Goal: Use online tool/utility: Utilize a website feature to perform a specific function

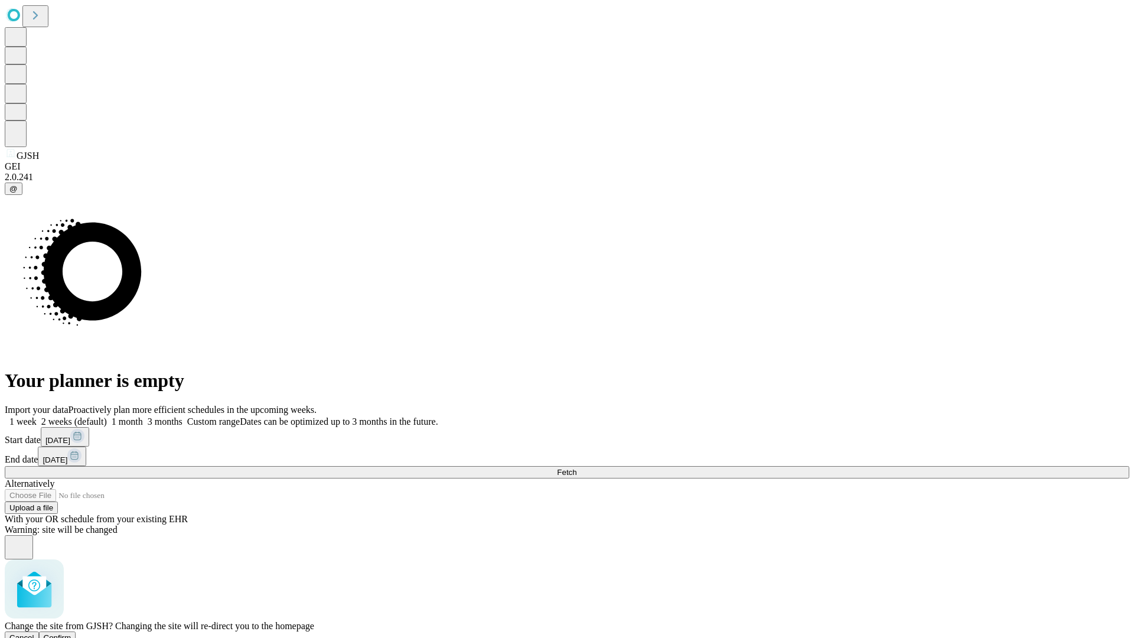
click at [71, 633] on span "Confirm" at bounding box center [58, 637] width 28 height 9
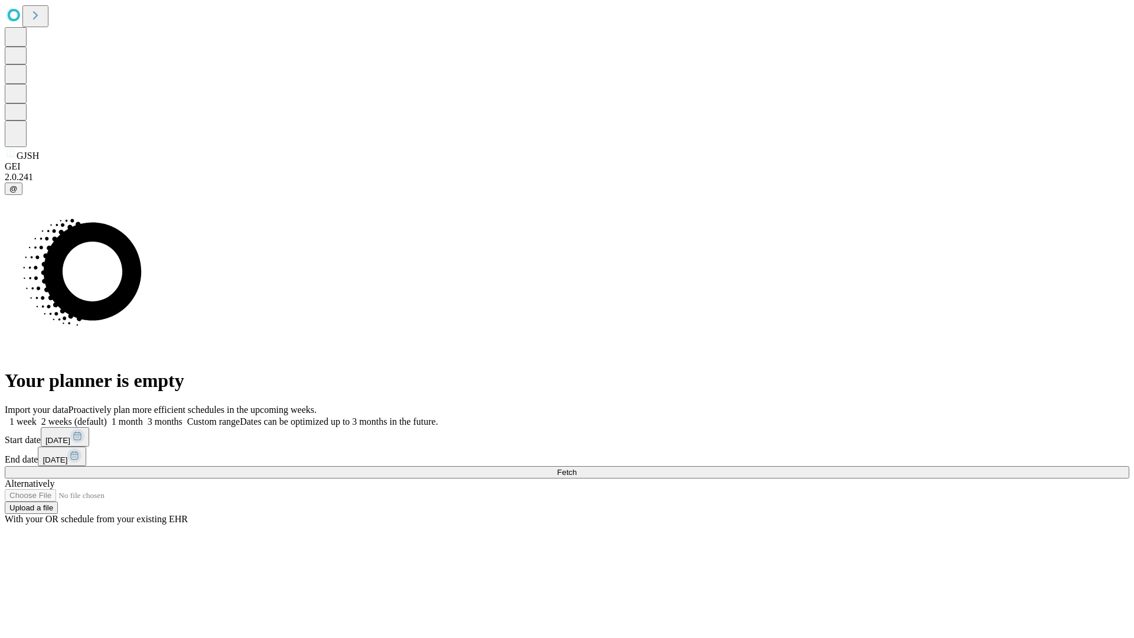
click at [143, 416] on label "1 month" at bounding box center [125, 421] width 36 height 10
click at [577, 468] on span "Fetch" at bounding box center [566, 472] width 19 height 9
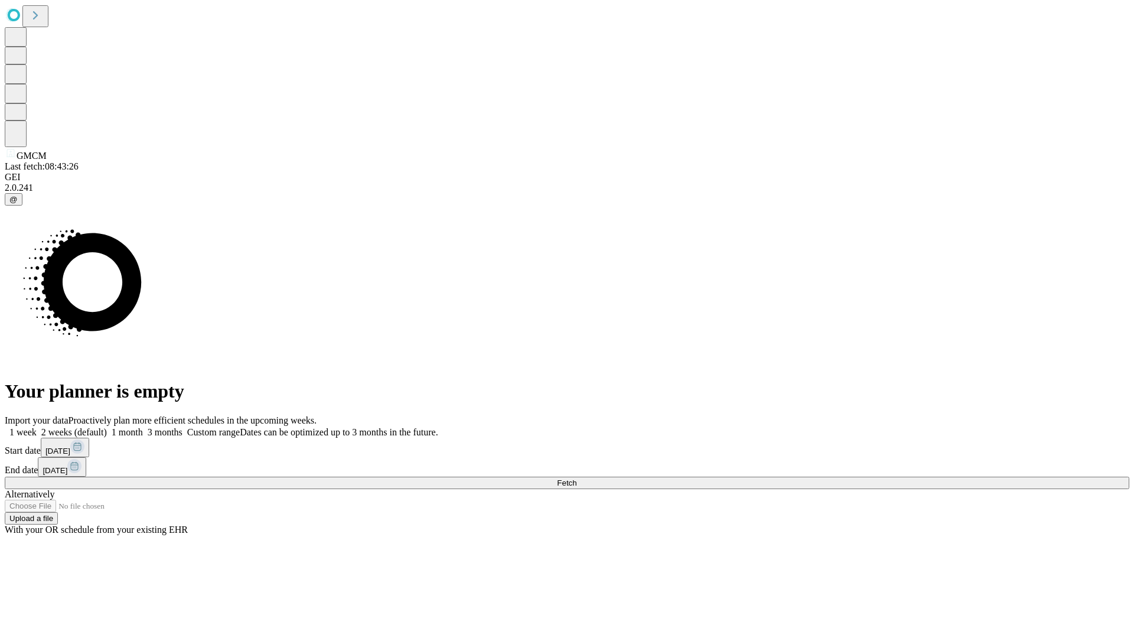
click at [143, 427] on label "1 month" at bounding box center [125, 432] width 36 height 10
click at [577, 478] on span "Fetch" at bounding box center [566, 482] width 19 height 9
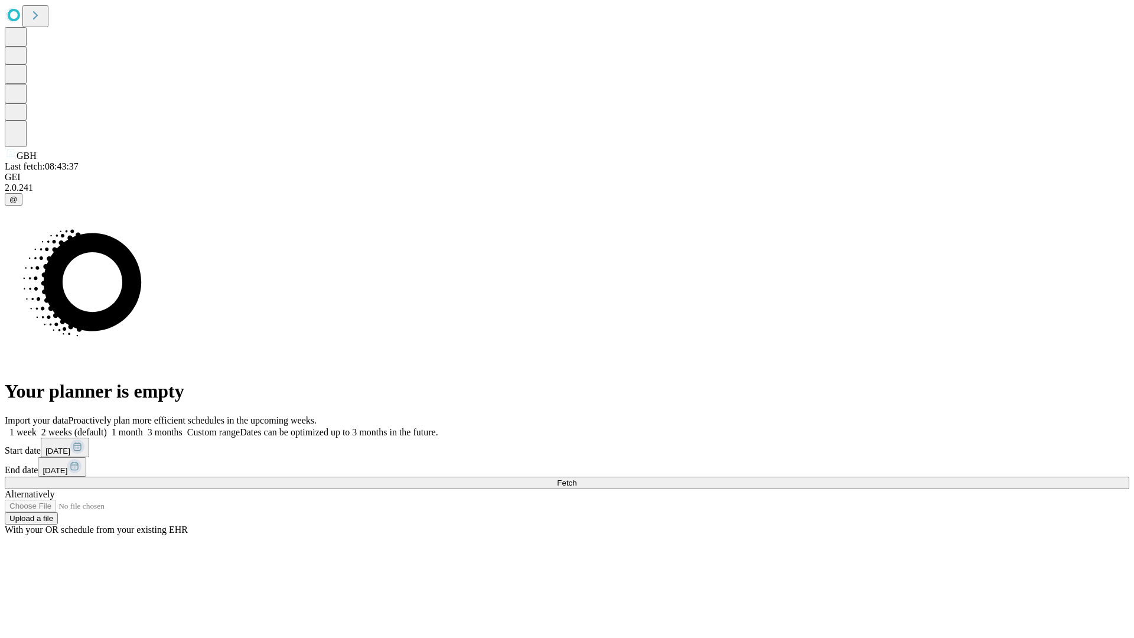
click at [143, 427] on label "1 month" at bounding box center [125, 432] width 36 height 10
click at [577, 478] on span "Fetch" at bounding box center [566, 482] width 19 height 9
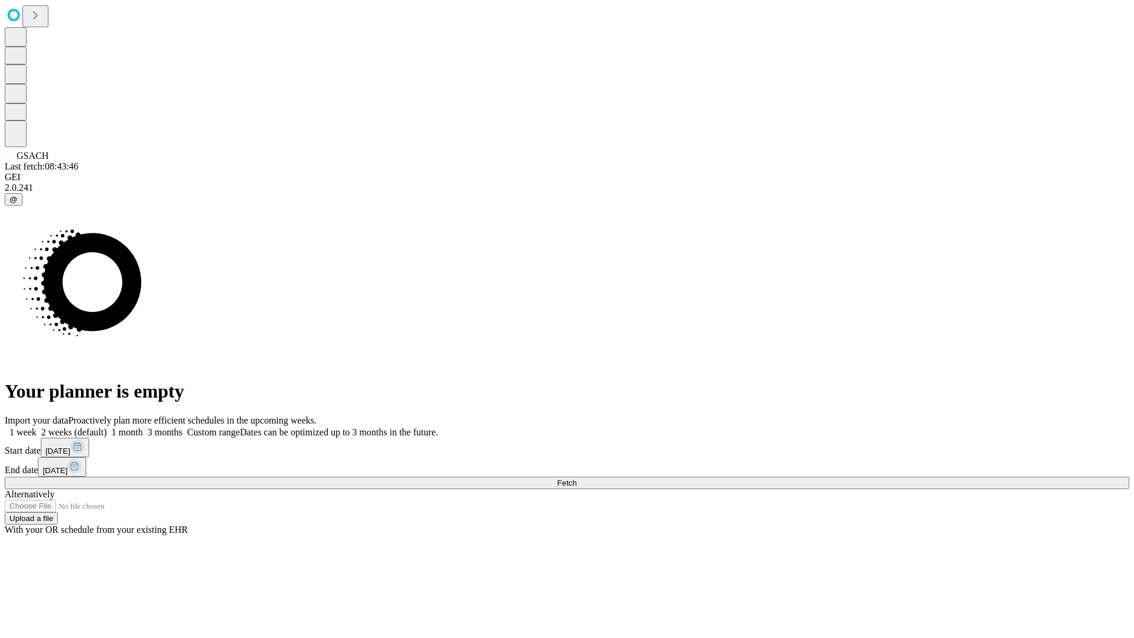
click at [143, 427] on label "1 month" at bounding box center [125, 432] width 36 height 10
click at [577, 478] on span "Fetch" at bounding box center [566, 482] width 19 height 9
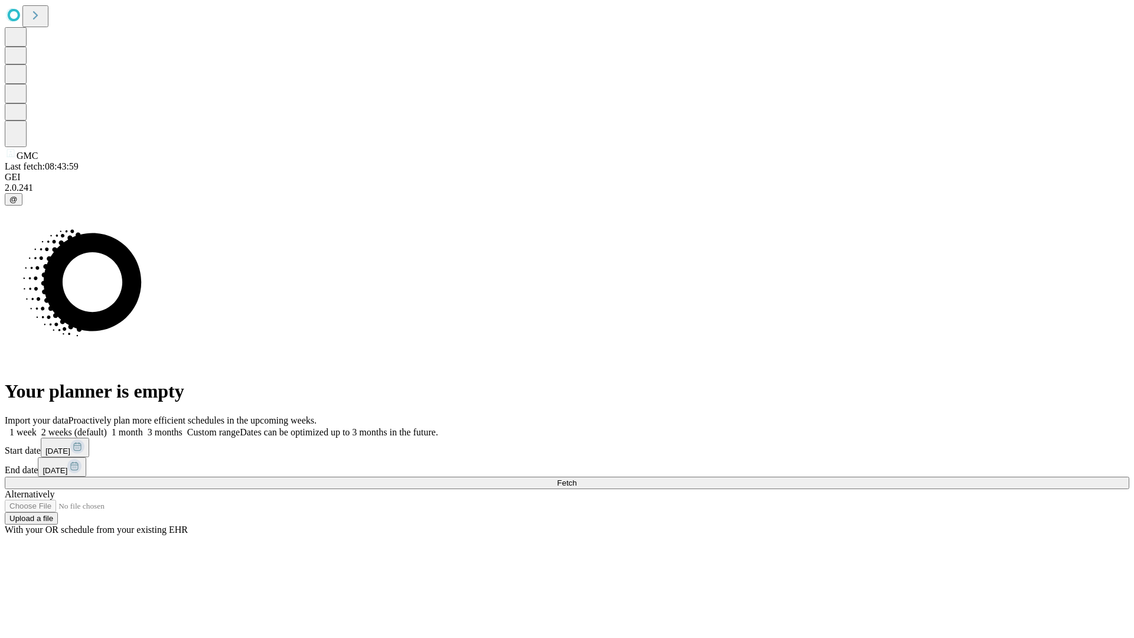
click at [143, 427] on label "1 month" at bounding box center [125, 432] width 36 height 10
click at [577, 478] on span "Fetch" at bounding box center [566, 482] width 19 height 9
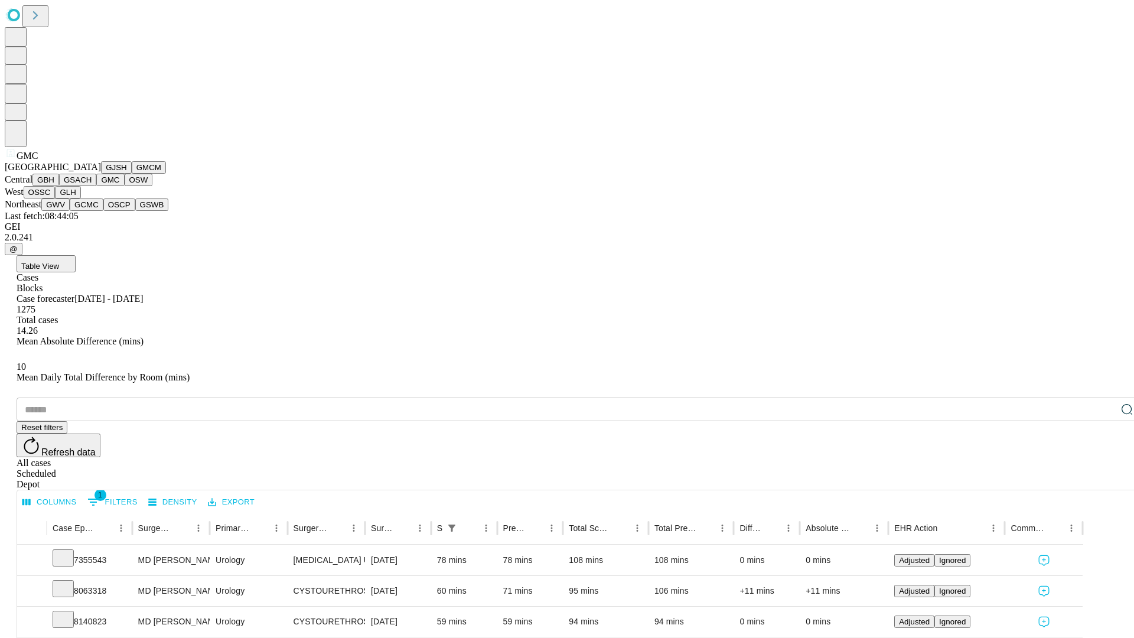
click at [125, 186] on button "OSW" at bounding box center [139, 180] width 28 height 12
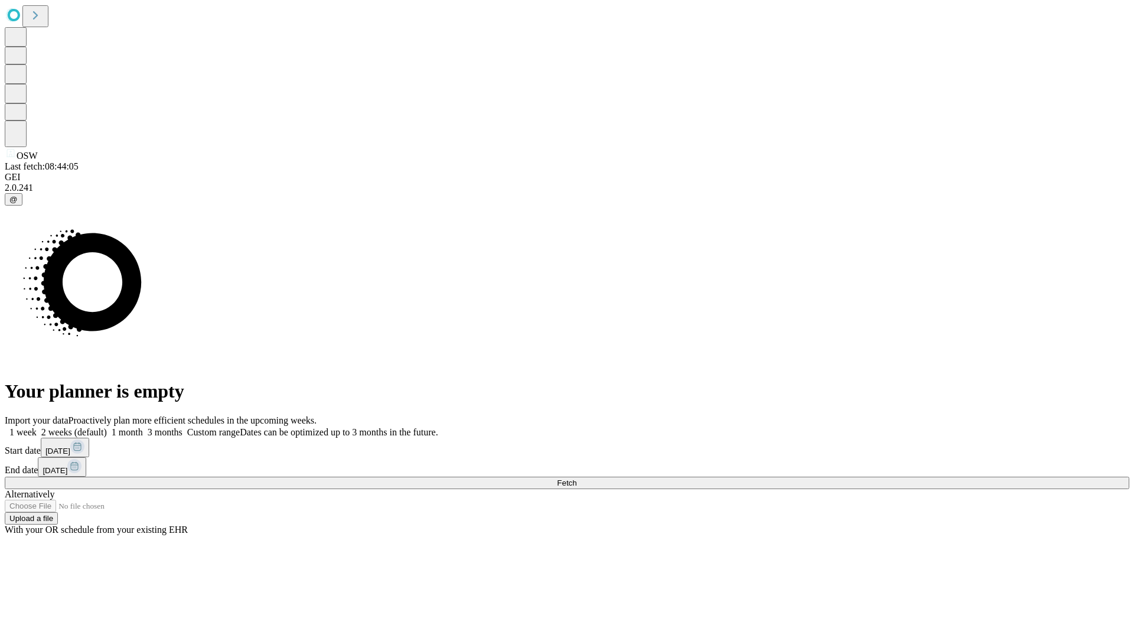
click at [577, 478] on span "Fetch" at bounding box center [566, 482] width 19 height 9
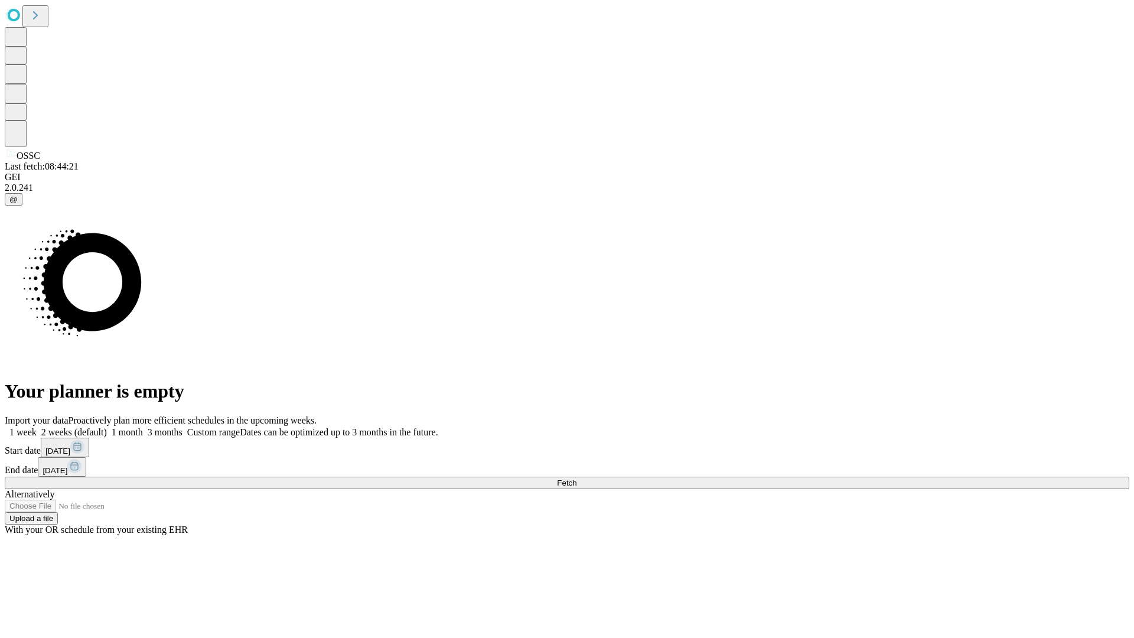
click at [143, 427] on label "1 month" at bounding box center [125, 432] width 36 height 10
click at [577, 478] on span "Fetch" at bounding box center [566, 482] width 19 height 9
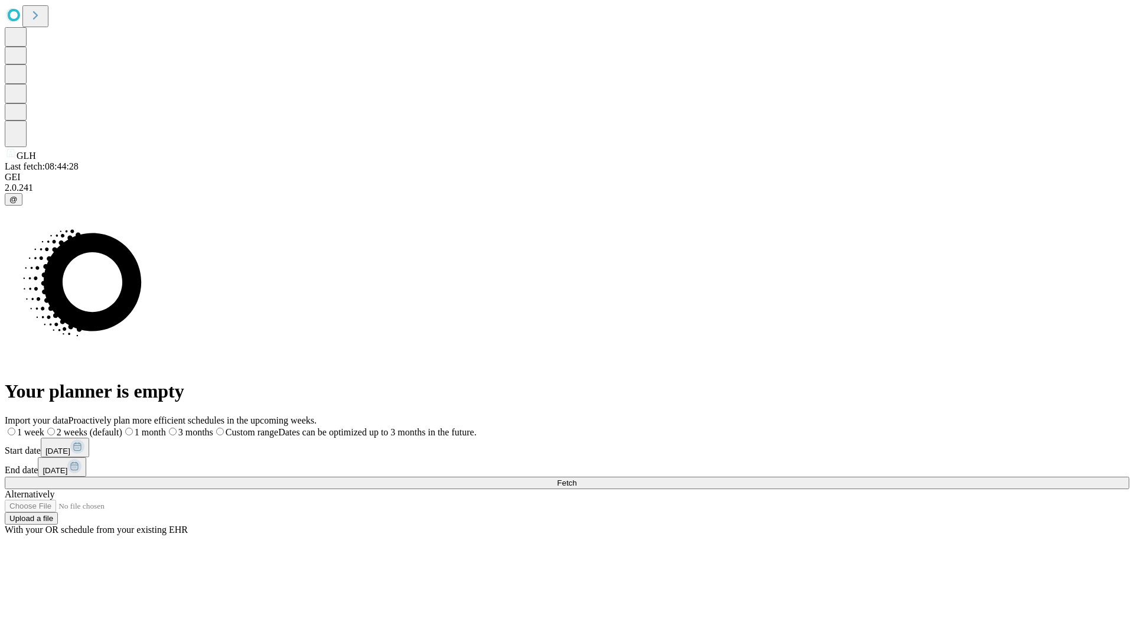
click at [166, 427] on label "1 month" at bounding box center [144, 432] width 44 height 10
click at [577, 478] on span "Fetch" at bounding box center [566, 482] width 19 height 9
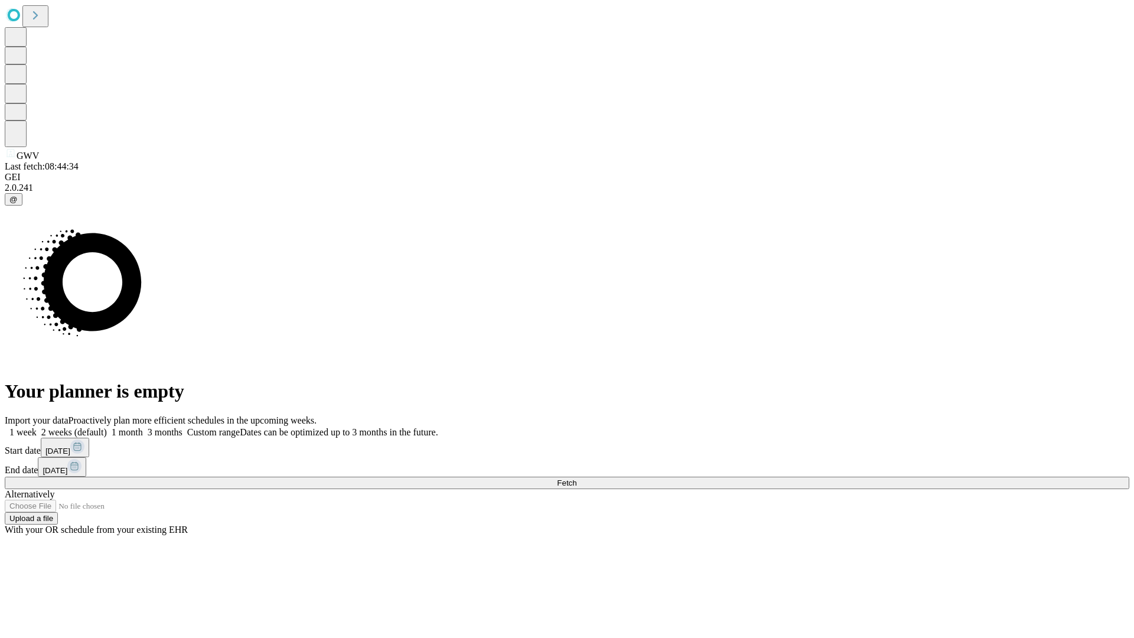
click at [143, 427] on label "1 month" at bounding box center [125, 432] width 36 height 10
click at [577, 478] on span "Fetch" at bounding box center [566, 482] width 19 height 9
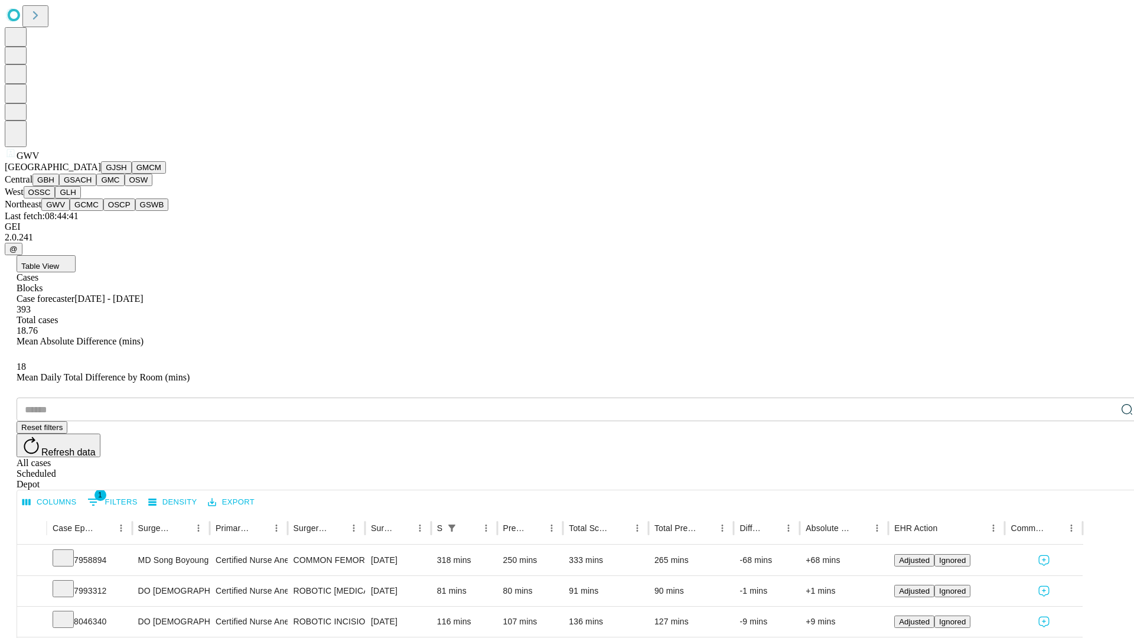
click at [92, 211] on button "GCMC" at bounding box center [87, 204] width 34 height 12
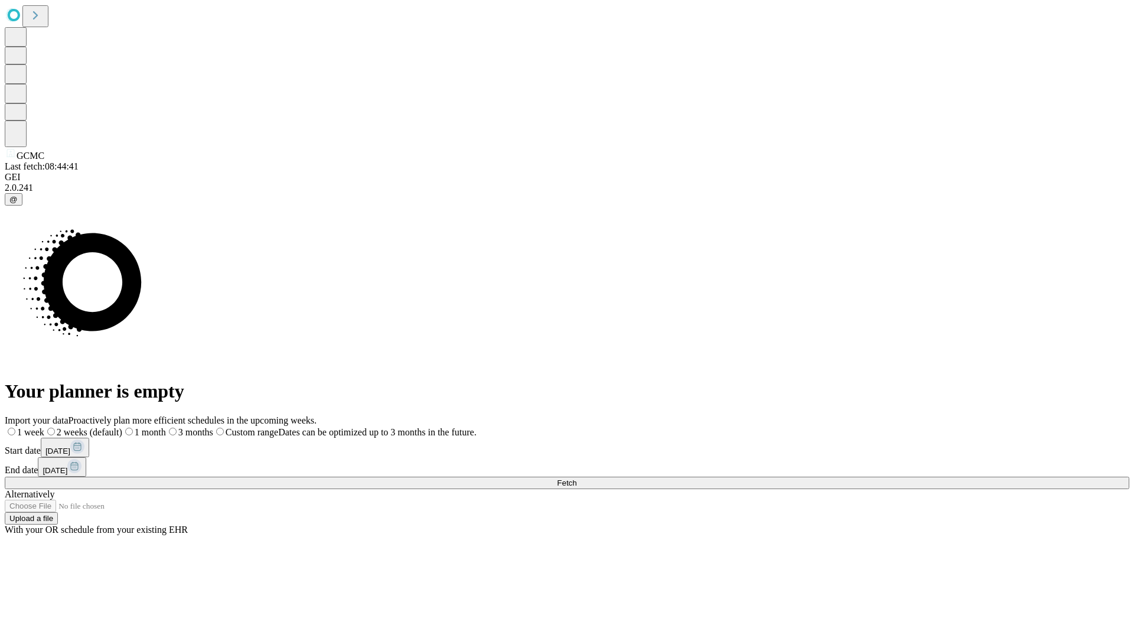
click at [166, 427] on label "1 month" at bounding box center [144, 432] width 44 height 10
click at [577, 478] on span "Fetch" at bounding box center [566, 482] width 19 height 9
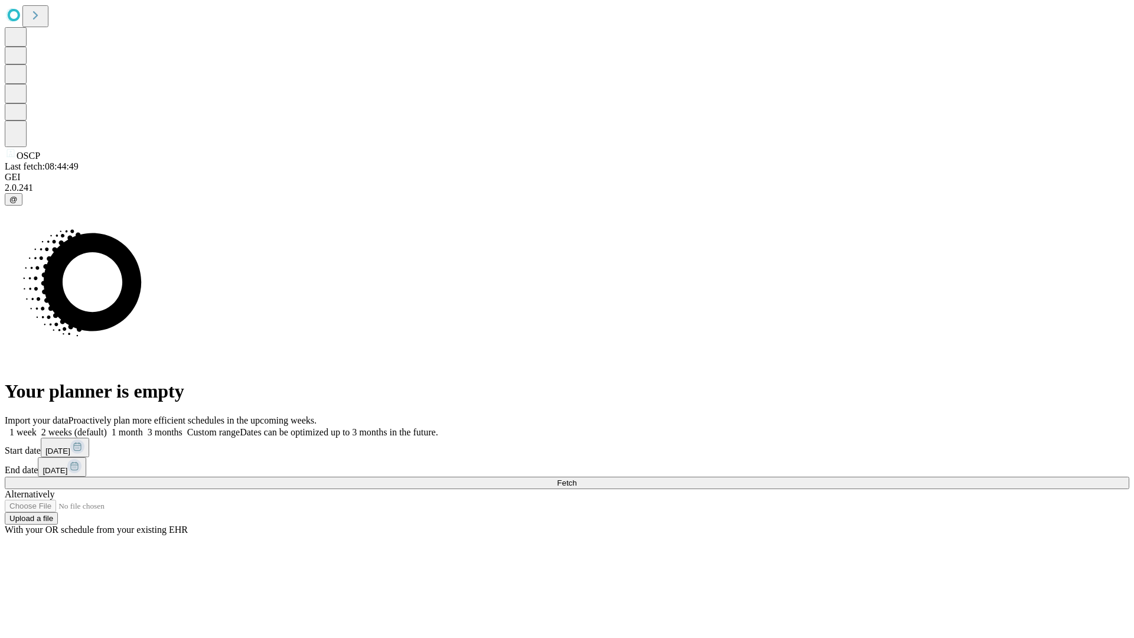
click at [143, 427] on label "1 month" at bounding box center [125, 432] width 36 height 10
click at [577, 478] on span "Fetch" at bounding box center [566, 482] width 19 height 9
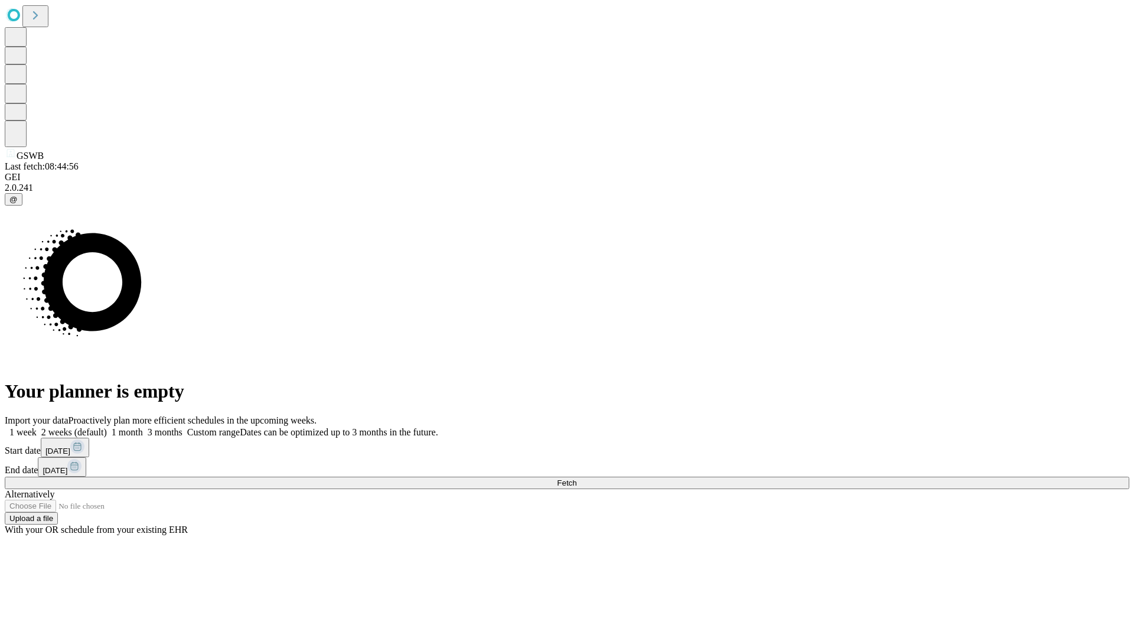
click at [143, 427] on label "1 month" at bounding box center [125, 432] width 36 height 10
click at [577, 478] on span "Fetch" at bounding box center [566, 482] width 19 height 9
